Goal: Information Seeking & Learning: Find specific fact

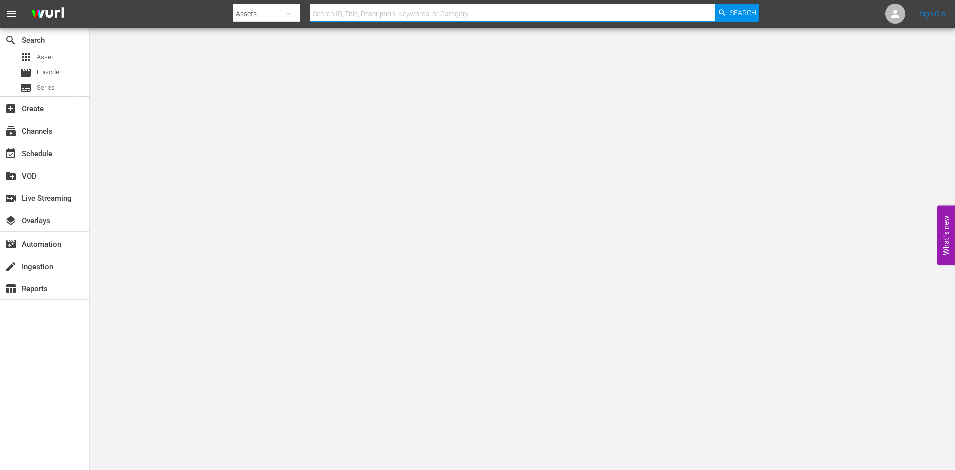
click at [384, 19] on input "text" at bounding box center [513, 14] width 405 height 24
type input "a christmas tale"
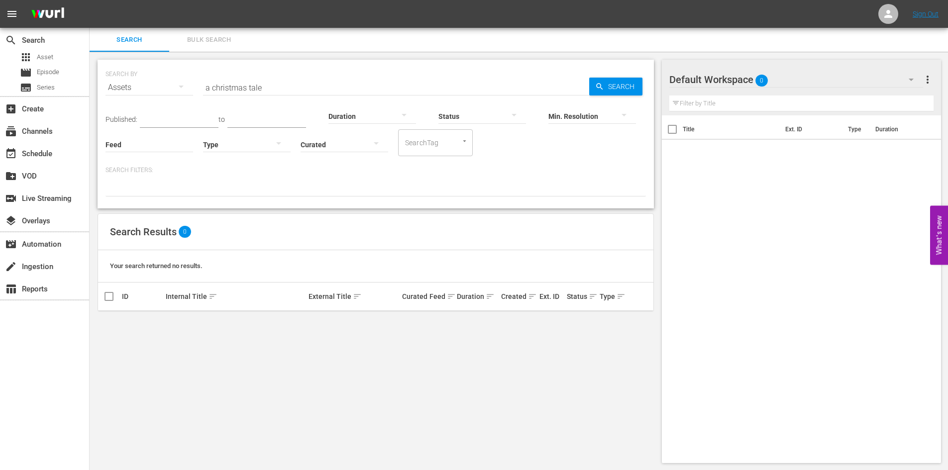
click at [239, 48] on button "Bulk Search" at bounding box center [209, 40] width 80 height 24
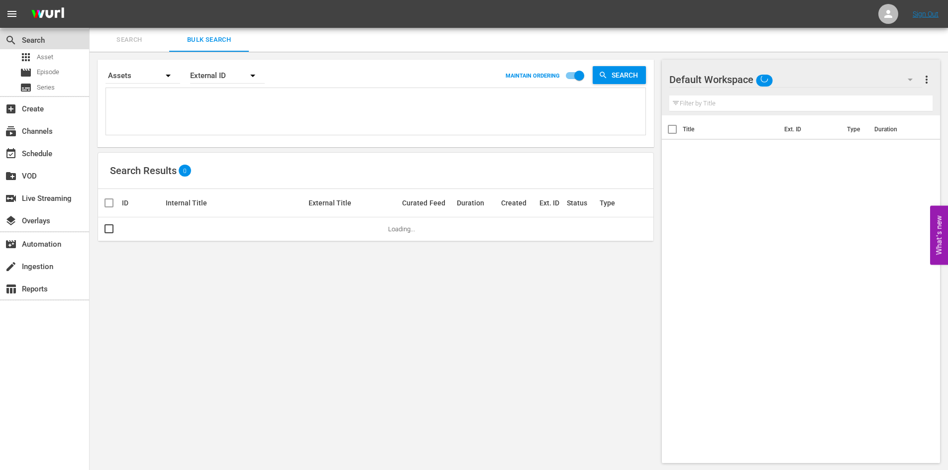
click at [48, 44] on div "search Search" at bounding box center [44, 39] width 89 height 20
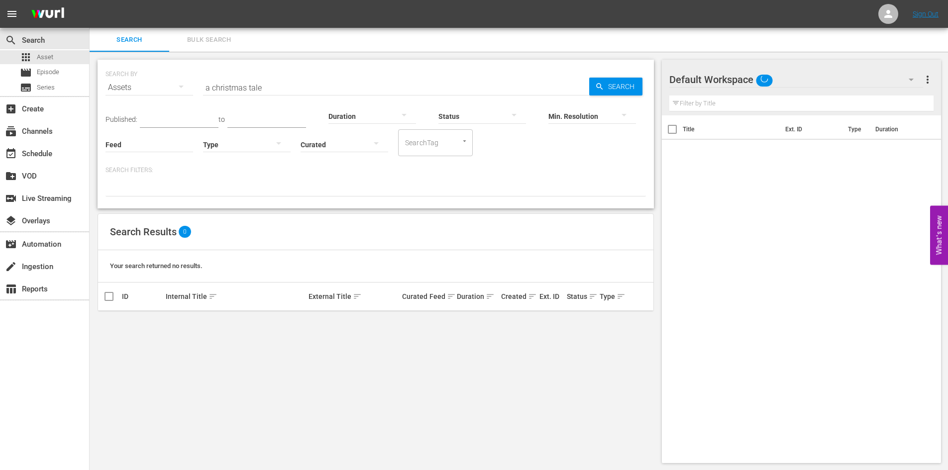
click at [172, 265] on span "Your search returned no results." at bounding box center [156, 265] width 93 height 7
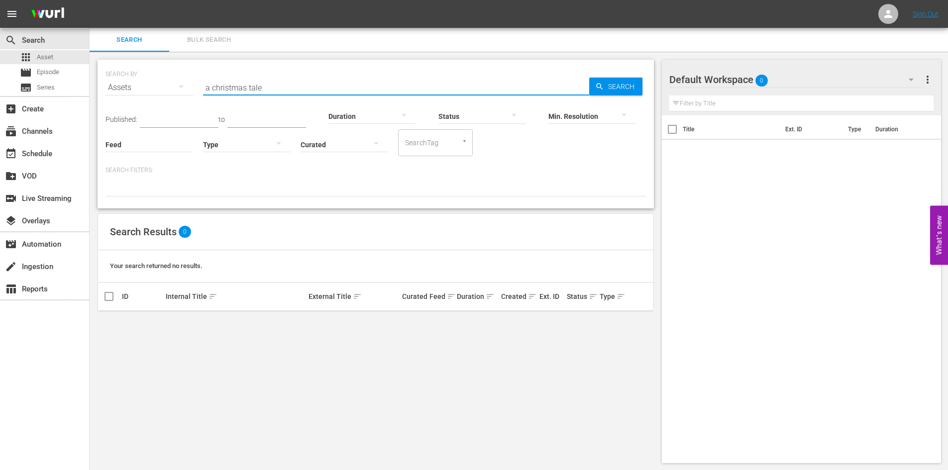
click at [272, 85] on input "a christmas tale" at bounding box center [396, 88] width 386 height 24
click at [613, 87] on span "Search" at bounding box center [623, 87] width 38 height 18
drag, startPoint x: 268, startPoint y: 90, endPoint x: 194, endPoint y: 90, distance: 74.1
click at [194, 90] on div "SEARCH BY Search By Assets Search ID, Title, Description, Keywords, or Category…" at bounding box center [375, 82] width 540 height 36
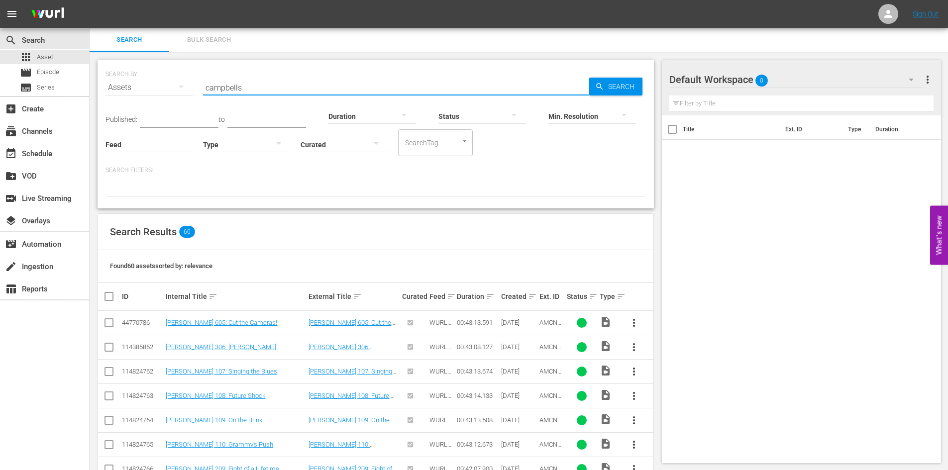
click at [204, 89] on input "campbells" at bounding box center [396, 88] width 386 height 24
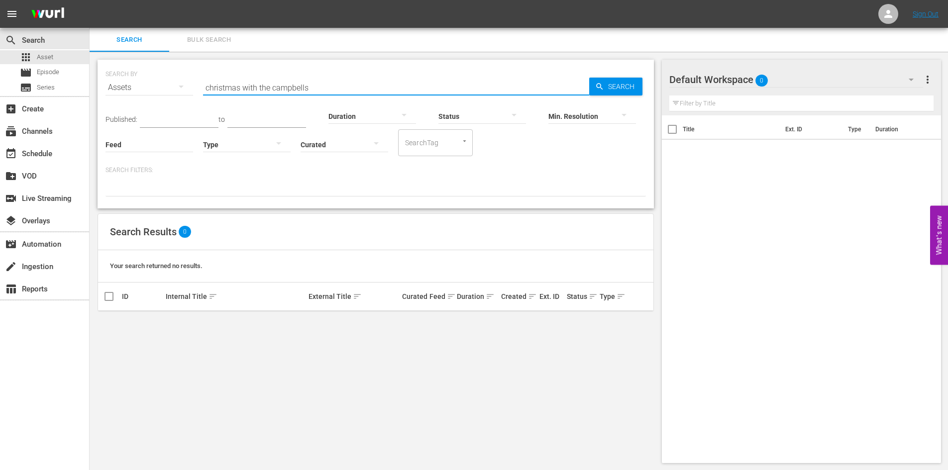
drag, startPoint x: 343, startPoint y: 91, endPoint x: 202, endPoint y: 76, distance: 141.6
click at [202, 76] on div "SEARCH BY Search By Assets Search ID, Title, Description, Keywords, or Category…" at bounding box center [375, 82] width 540 height 36
type input "silent night"
